Goal: Transaction & Acquisition: Purchase product/service

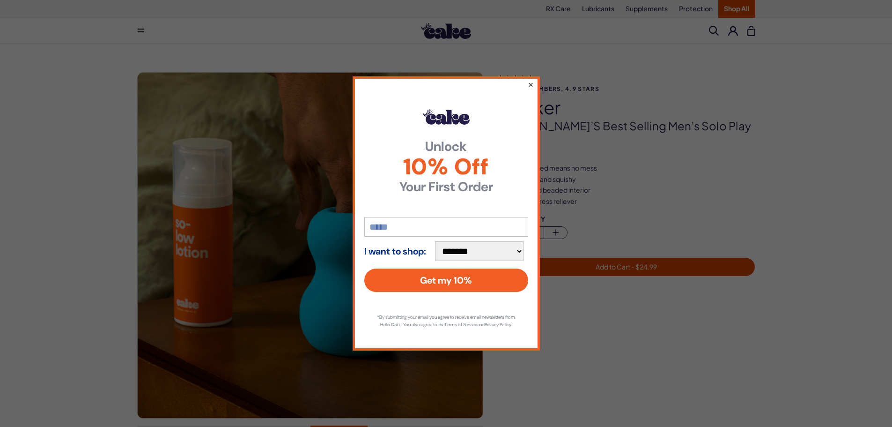
click at [530, 79] on button "×" at bounding box center [530, 84] width 6 height 11
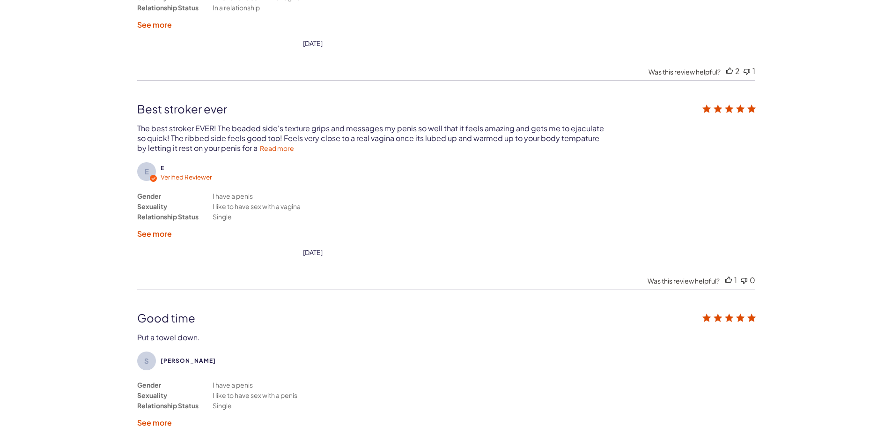
scroll to position [2482, 0]
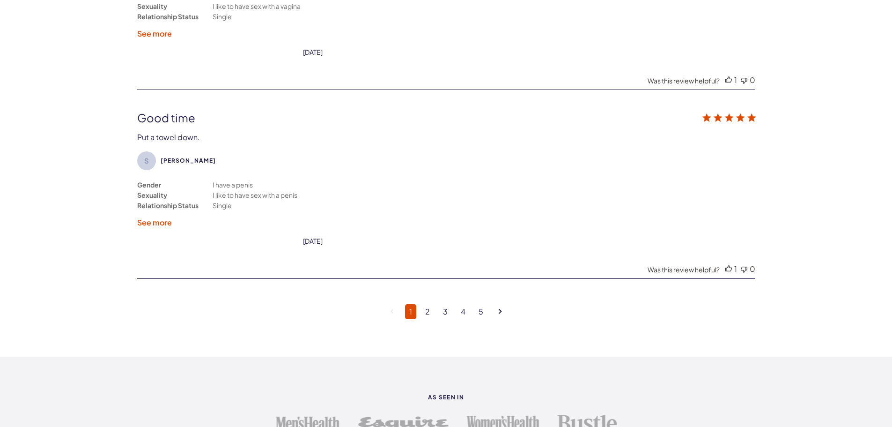
click at [164, 223] on label "See more" at bounding box center [154, 222] width 35 height 10
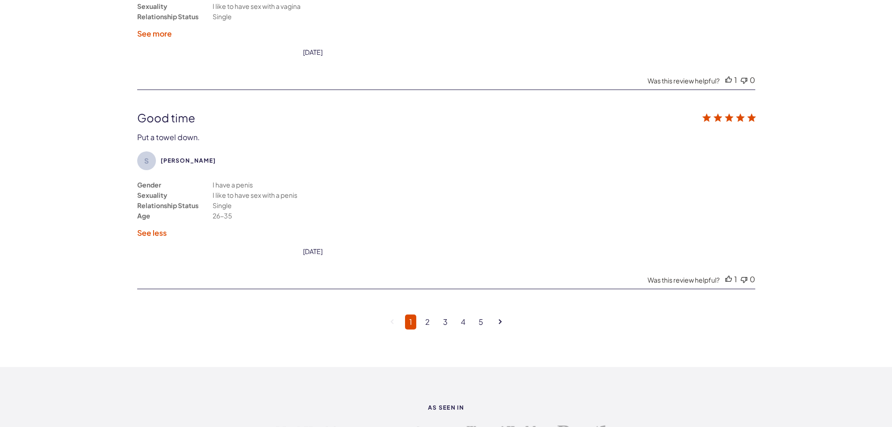
click at [148, 234] on label "See less" at bounding box center [151, 233] width 29 height 10
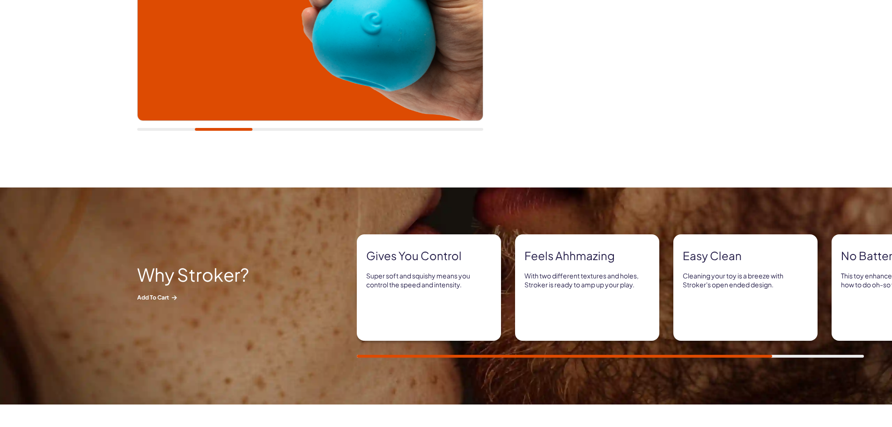
scroll to position [281, 0]
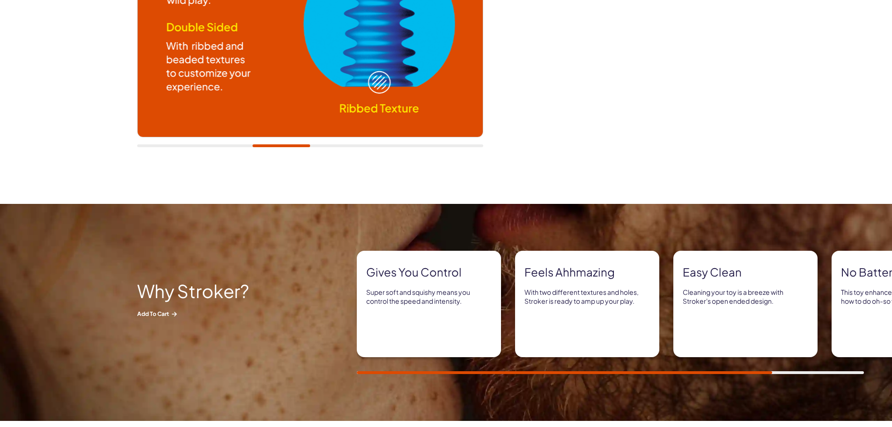
click at [429, 301] on p "Super soft and squishy means you control the speed and intensity." at bounding box center [428, 296] width 125 height 18
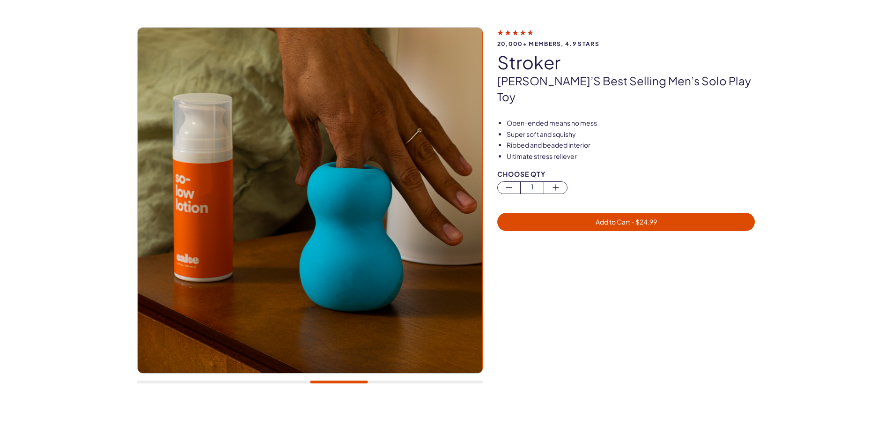
scroll to position [0, 0]
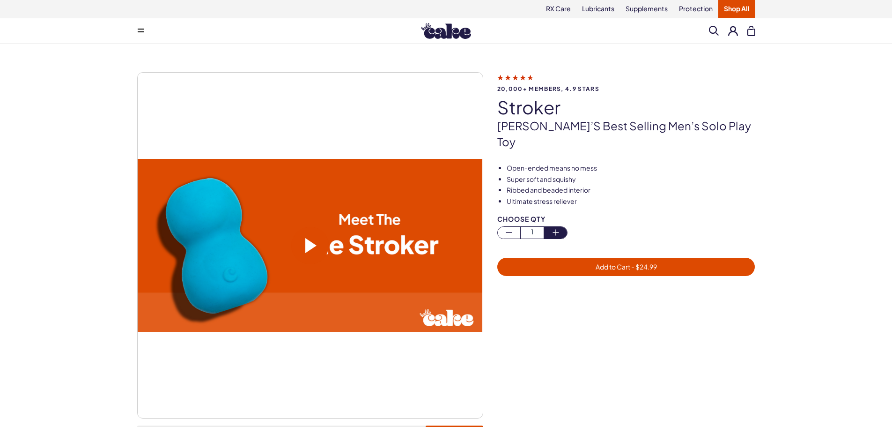
click at [555, 227] on icon "button" at bounding box center [555, 232] width 11 height 11
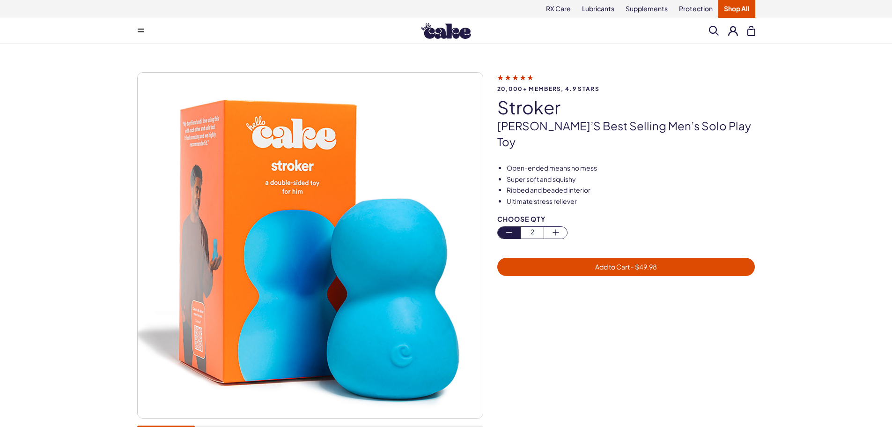
click at [510, 227] on icon "button" at bounding box center [508, 232] width 11 height 11
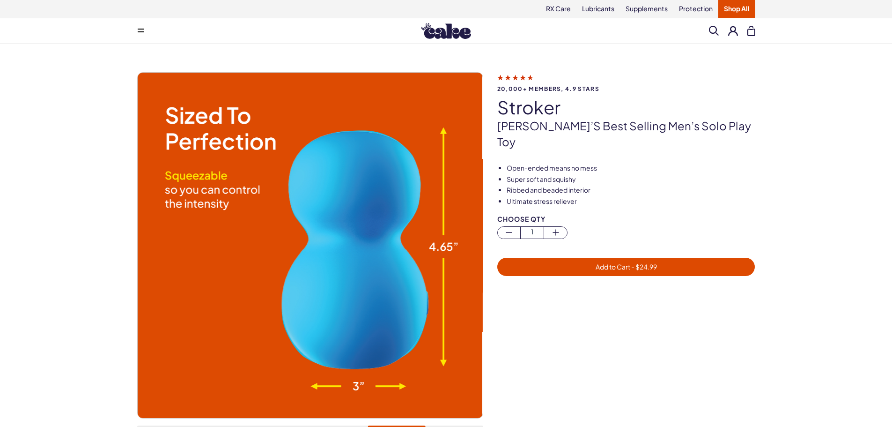
click at [642, 262] on span "- $ 24.99" at bounding box center [643, 266] width 27 height 8
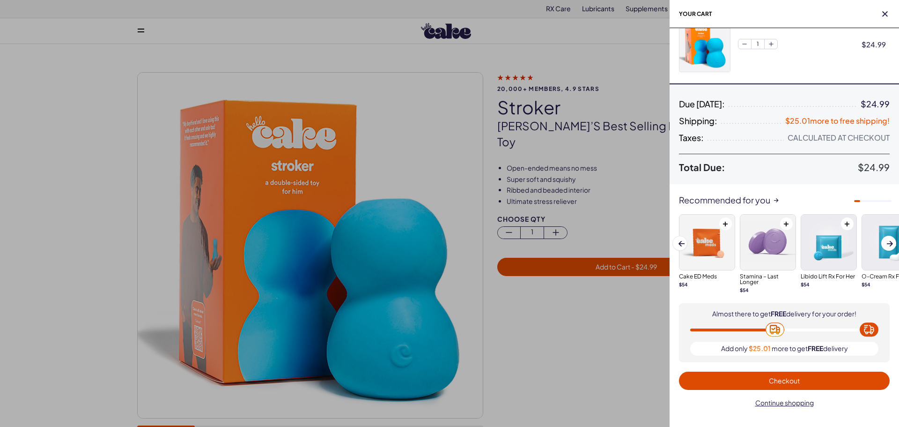
scroll to position [28, 0]
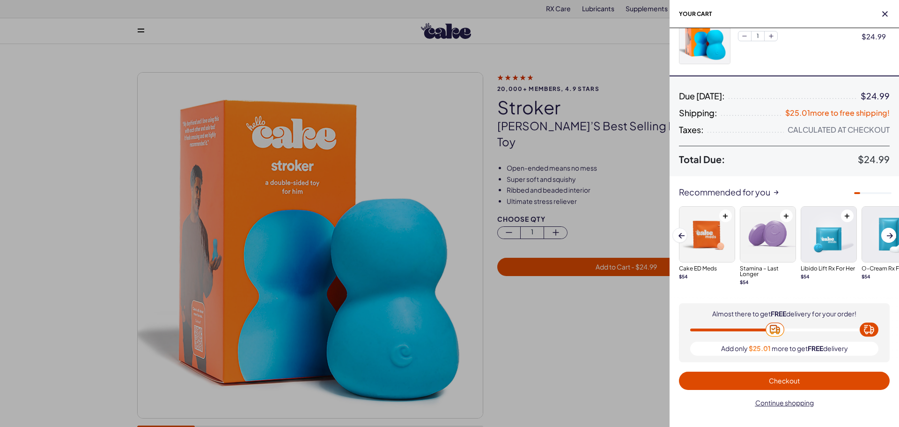
click at [789, 380] on span "Checkout" at bounding box center [784, 380] width 31 height 8
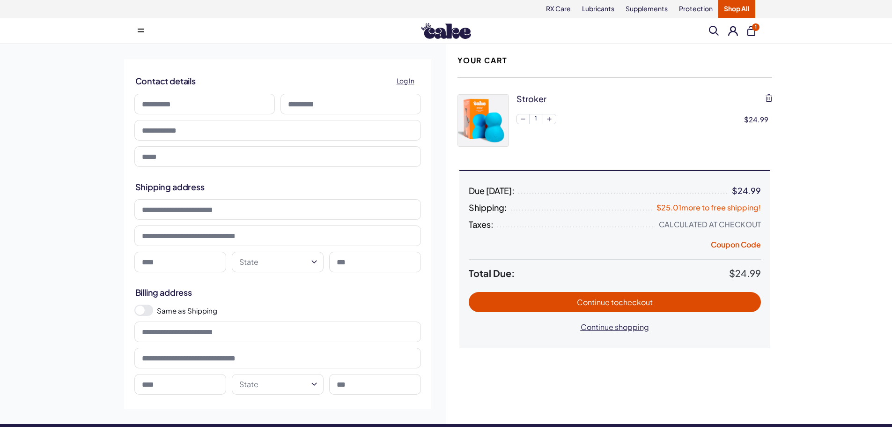
click at [748, 33] on button "1" at bounding box center [751, 31] width 8 height 10
click at [754, 29] on span "1" at bounding box center [755, 26] width 7 height 7
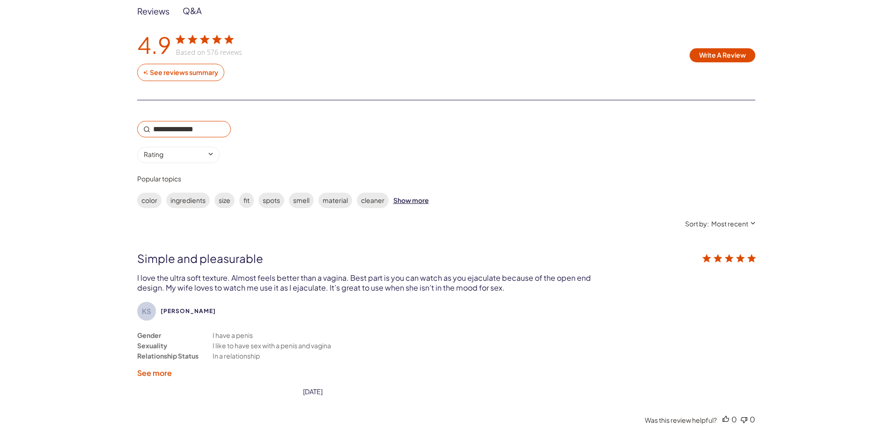
scroll to position [1545, 0]
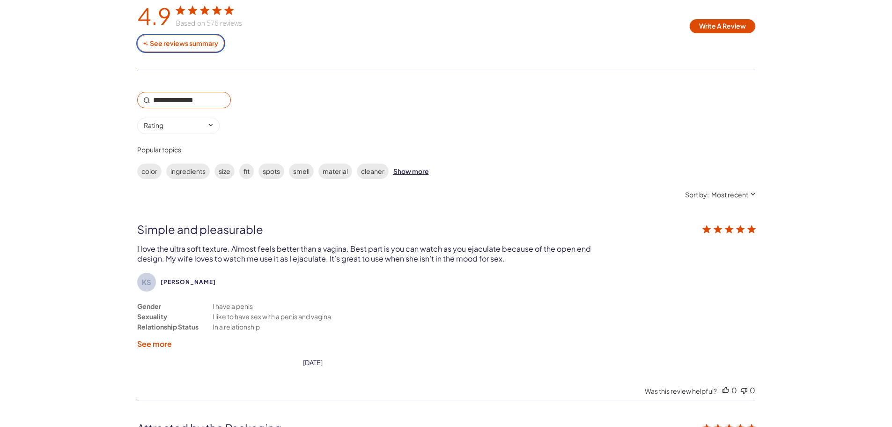
click at [170, 44] on div "See reviews summary" at bounding box center [184, 43] width 70 height 8
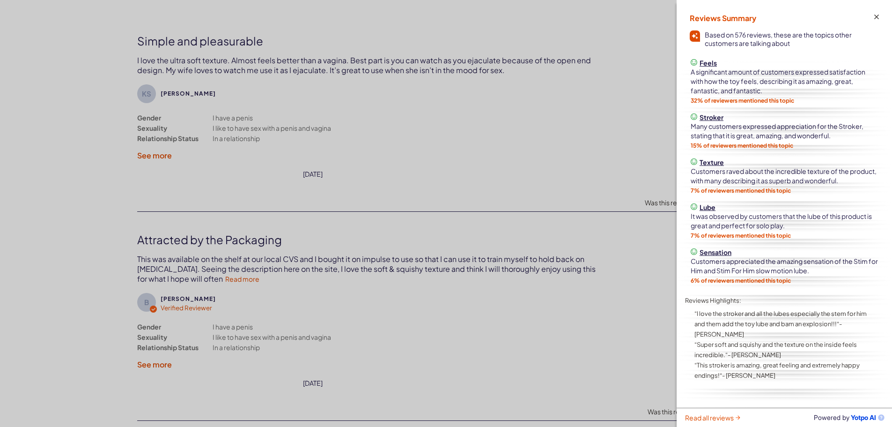
scroll to position [1732, 0]
click at [258, 281] on div "customer reviews" at bounding box center [446, 213] width 892 height 427
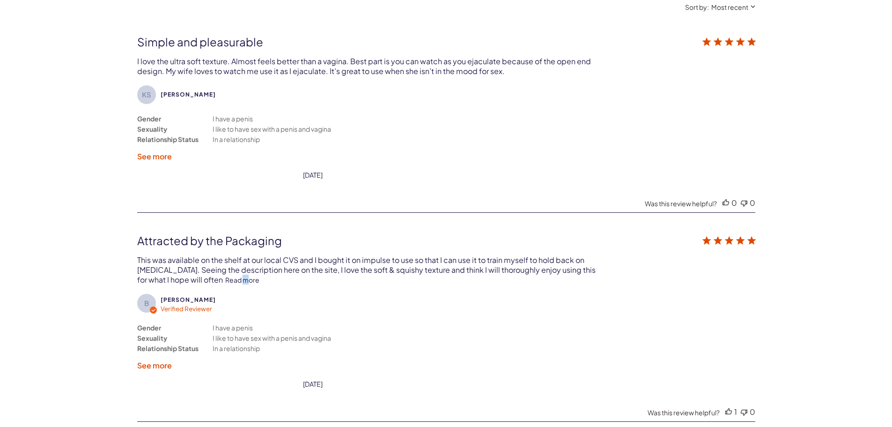
click at [259, 280] on link "Read more" at bounding box center [242, 279] width 34 height 8
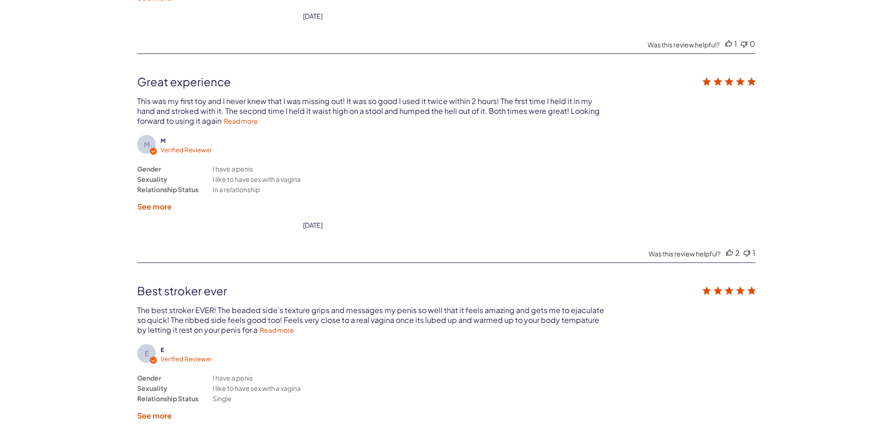
scroll to position [2107, 0]
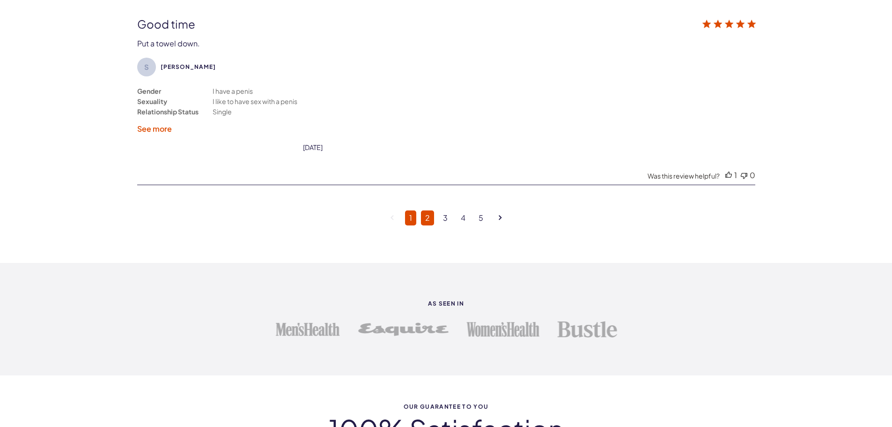
click at [429, 217] on link "2" at bounding box center [427, 217] width 13 height 15
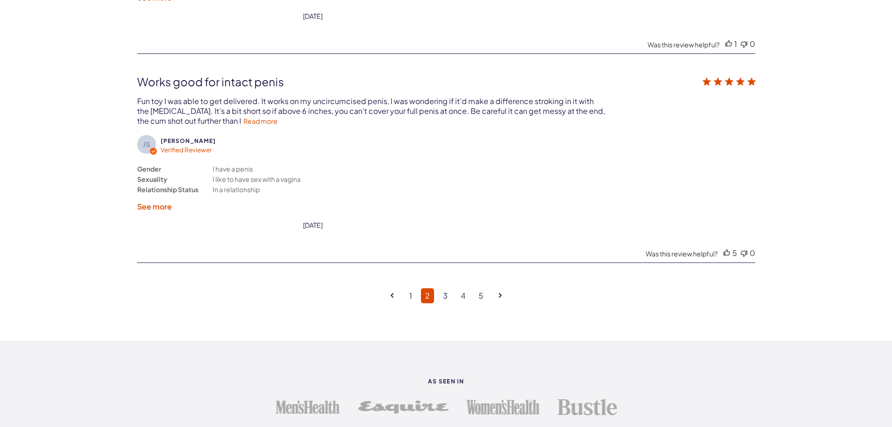
scroll to position [2544, 0]
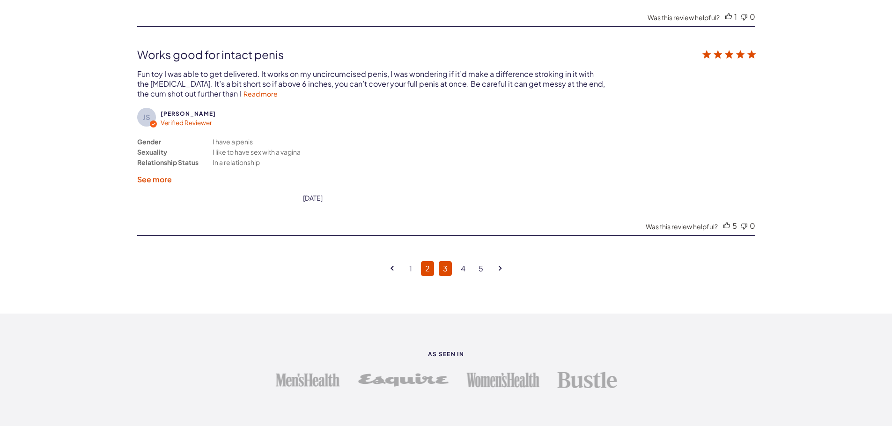
click at [446, 269] on link "3" at bounding box center [445, 268] width 13 height 15
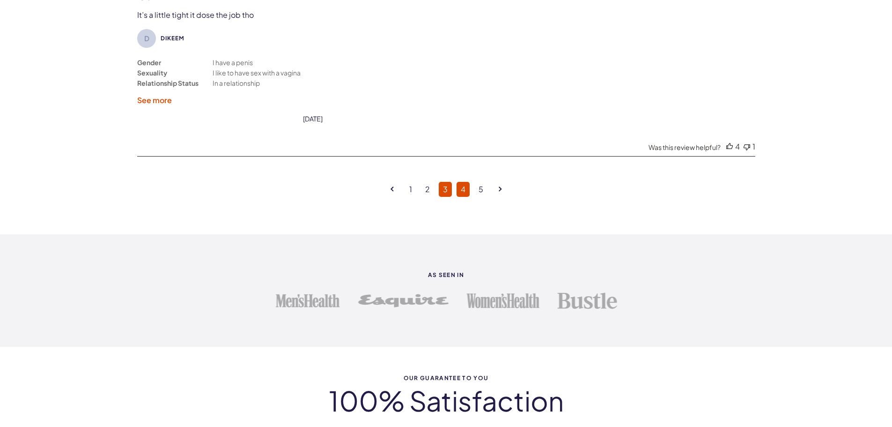
click at [462, 189] on link "4" at bounding box center [463, 189] width 13 height 15
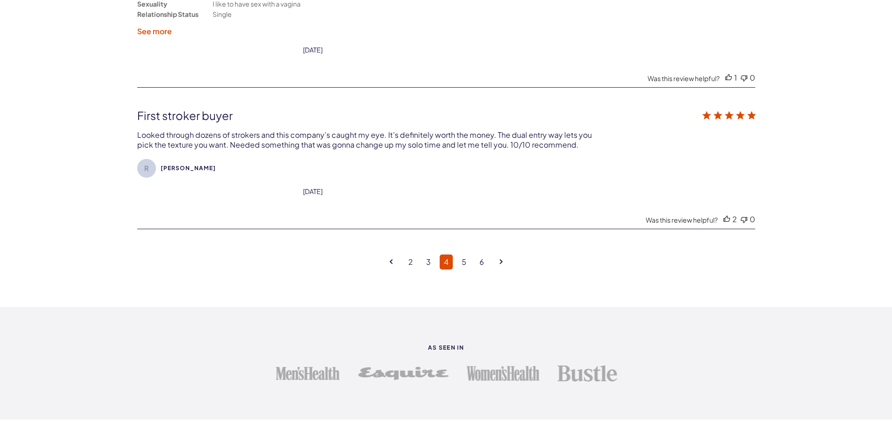
scroll to position [2451, 0]
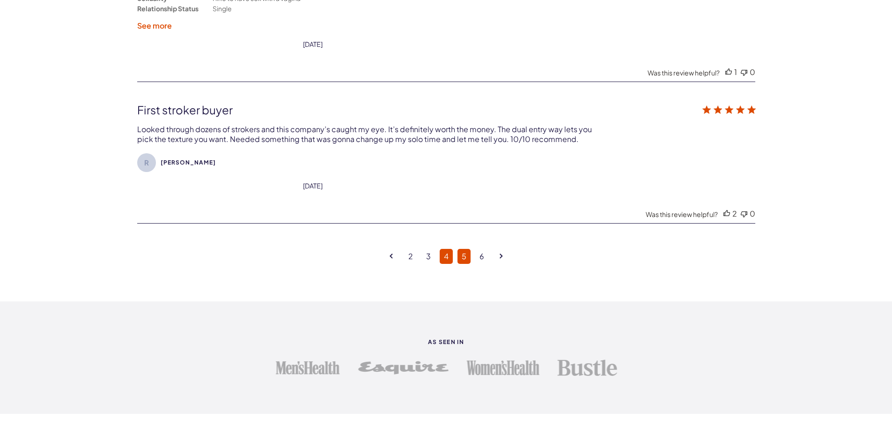
click at [464, 254] on link "5" at bounding box center [463, 256] width 13 height 15
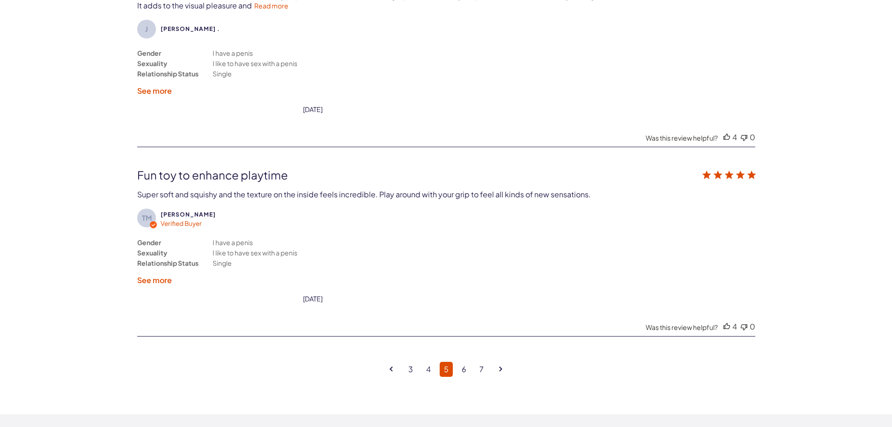
scroll to position [2685, 0]
